Goal: Navigation & Orientation: Find specific page/section

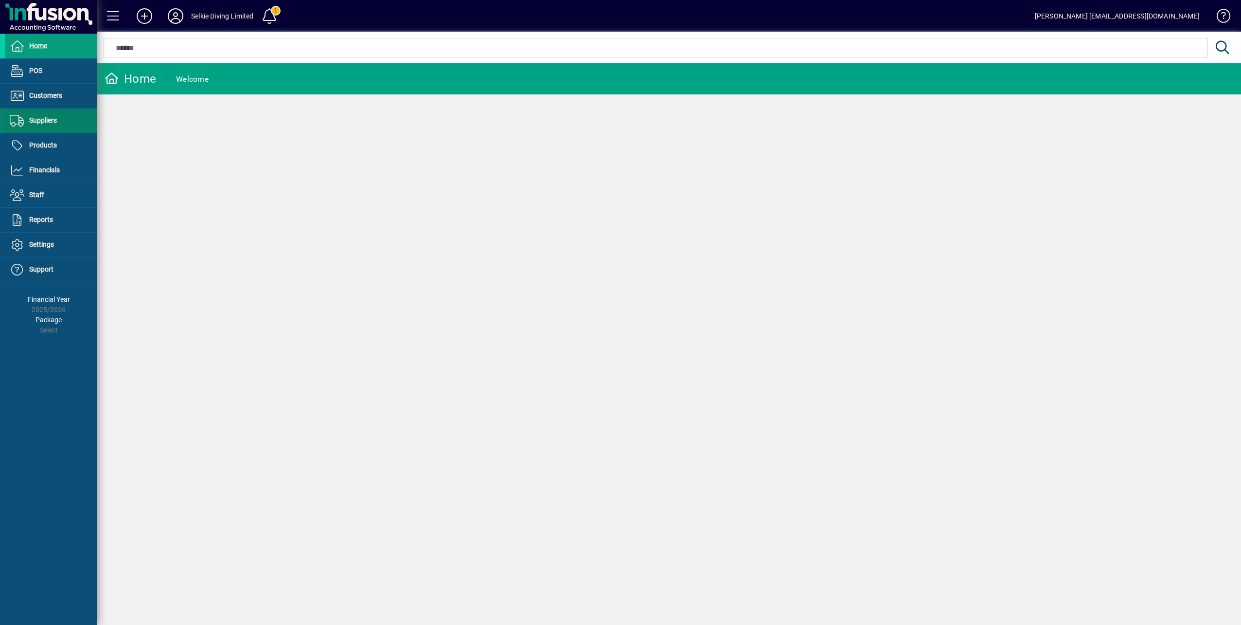
click at [37, 121] on span "Suppliers" at bounding box center [43, 120] width 28 height 8
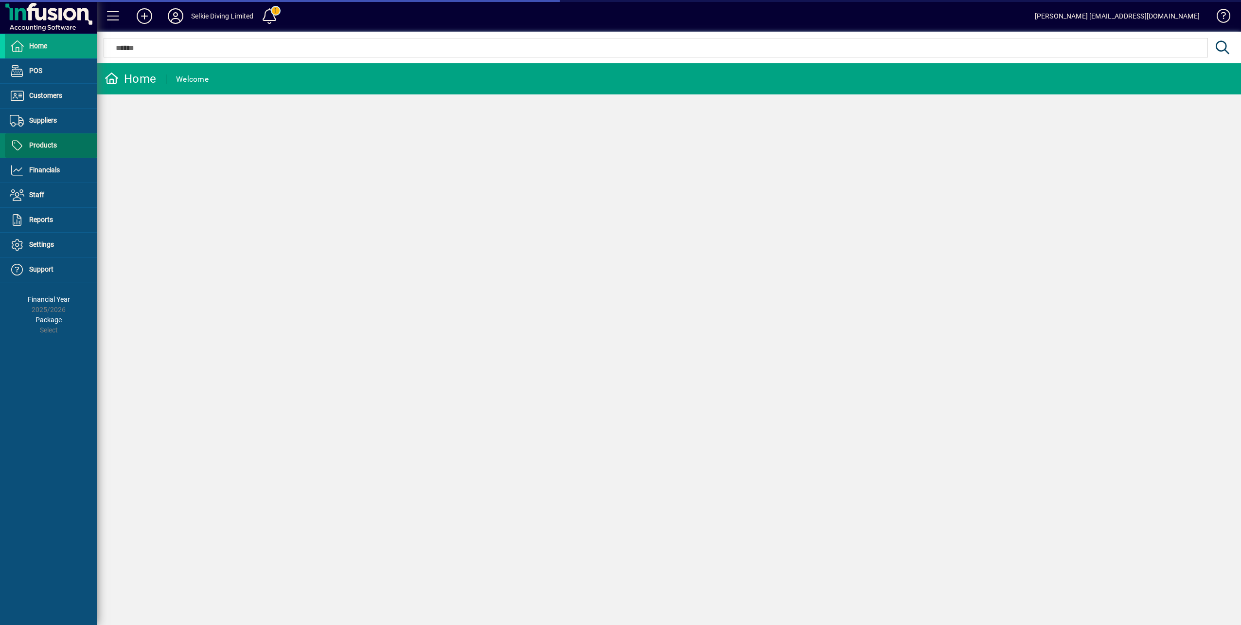
click at [42, 142] on span "Products" at bounding box center [43, 145] width 28 height 8
